Goal: Navigation & Orientation: Find specific page/section

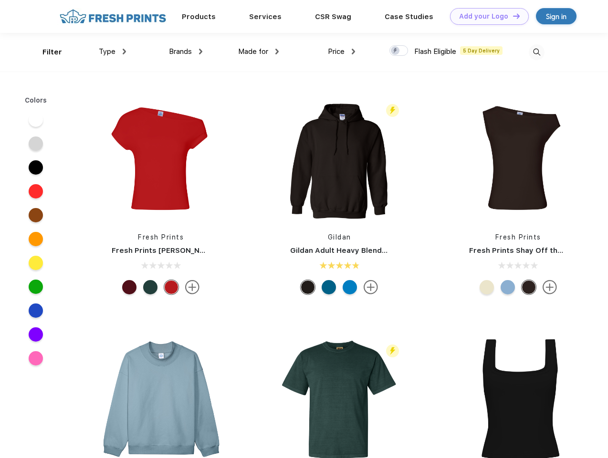
click at [486, 16] on link "Add your Logo Design Tool" at bounding box center [489, 16] width 79 height 17
click at [0, 0] on div "Design Tool" at bounding box center [0, 0] width 0 height 0
click at [512, 16] on link "Add your Logo Design Tool" at bounding box center [489, 16] width 79 height 17
click at [46, 52] on div "Filter" at bounding box center [52, 52] width 20 height 11
click at [113, 52] on span "Type" at bounding box center [107, 51] width 17 height 9
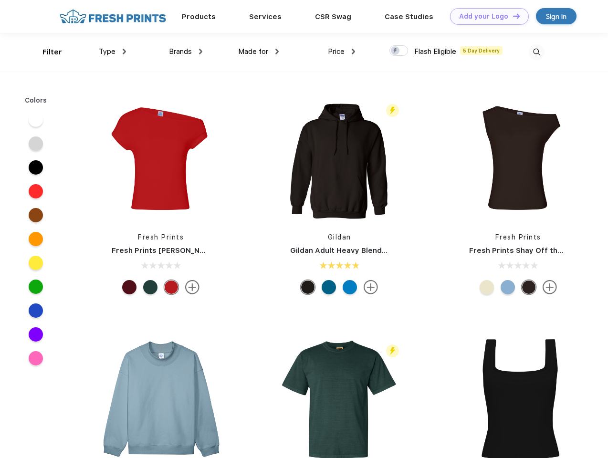
click at [186, 52] on span "Brands" at bounding box center [180, 51] width 23 height 9
click at [259, 52] on span "Made for" at bounding box center [253, 51] width 30 height 9
click at [342, 52] on span "Price" at bounding box center [336, 51] width 17 height 9
click at [399, 51] on div at bounding box center [398, 50] width 19 height 11
click at [396, 51] on input "checkbox" at bounding box center [392, 48] width 6 height 6
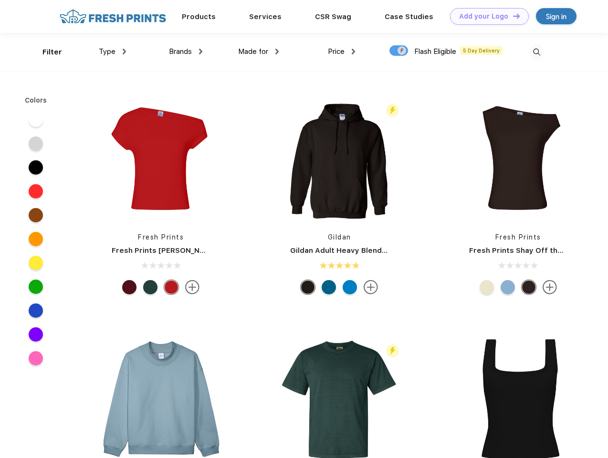
click at [536, 52] on img at bounding box center [537, 52] width 16 height 16
